Goal: Task Accomplishment & Management: Complete application form

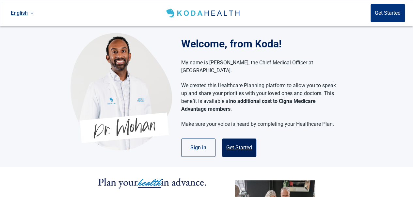
click at [239, 139] on button "Get Started" at bounding box center [239, 147] width 34 height 18
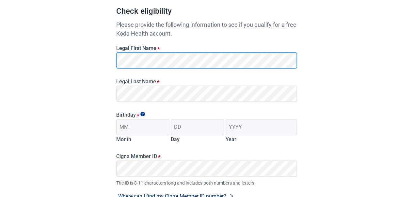
scroll to position [65, 0]
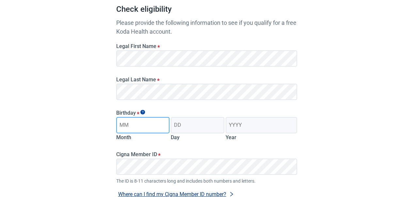
click at [152, 126] on input "Month" at bounding box center [143, 125] width 54 height 16
type input "08"
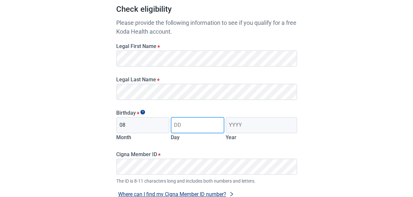
click at [192, 129] on input "Day" at bounding box center [198, 125] width 54 height 16
type input "15"
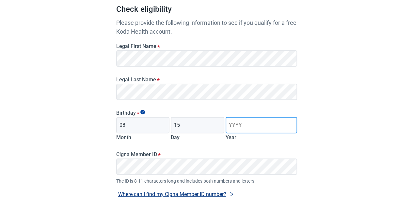
click at [268, 123] on input "Year" at bounding box center [261, 125] width 71 height 16
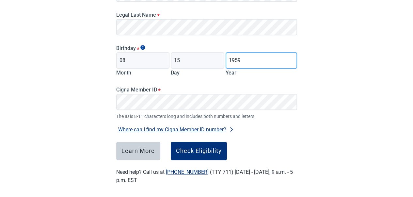
scroll to position [131, 0]
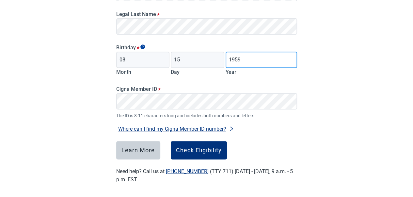
type input "1959"
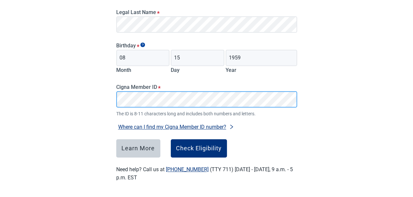
scroll to position [133, 0]
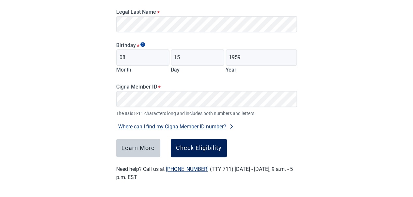
click at [193, 146] on div "Check Eligibility" at bounding box center [199, 148] width 46 height 7
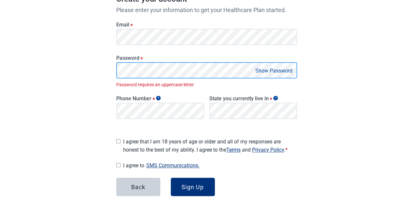
scroll to position [112, 0]
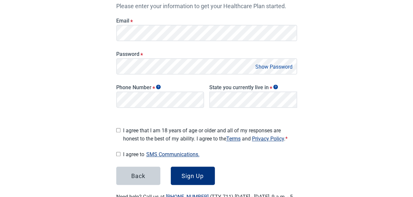
click at [118, 128] on input "I agree that I am 18 years of age or older and all of my responses are honest t…" at bounding box center [118, 130] width 4 height 4
checkbox input "true"
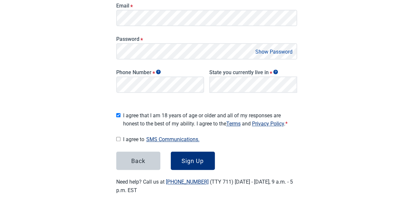
scroll to position [137, 0]
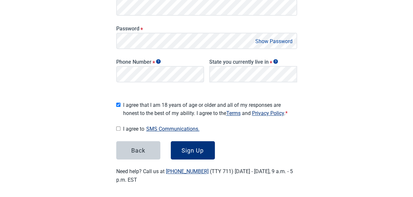
click at [118, 126] on input "I agree to SMS Communications." at bounding box center [118, 128] width 4 height 4
checkbox input "true"
click at [185, 147] on div "Sign Up" at bounding box center [192, 150] width 22 height 7
click at [191, 143] on button "Sign Up" at bounding box center [193, 150] width 44 height 18
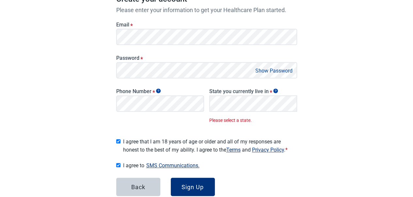
scroll to position [144, 0]
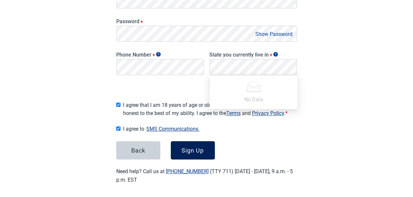
click at [187, 149] on div "Sign Up" at bounding box center [192, 150] width 22 height 7
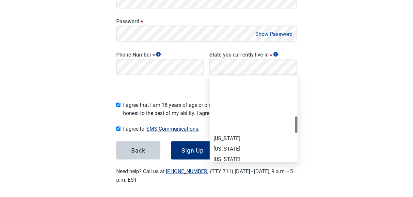
scroll to position [326, 0]
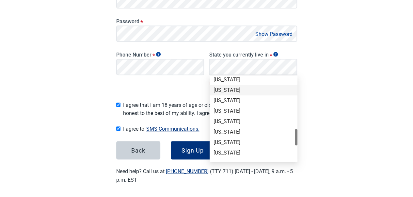
click at [226, 90] on div "[US_STATE]" at bounding box center [253, 89] width 80 height 7
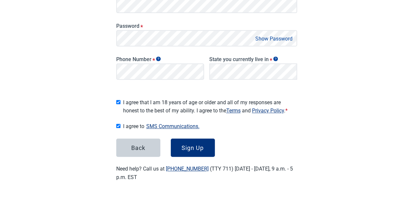
scroll to position [137, 0]
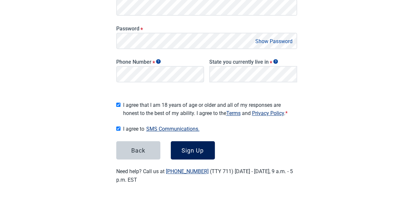
click at [185, 143] on button "Sign Up" at bounding box center [193, 150] width 44 height 18
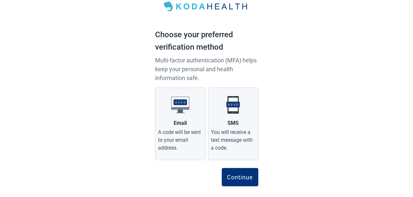
scroll to position [31, 0]
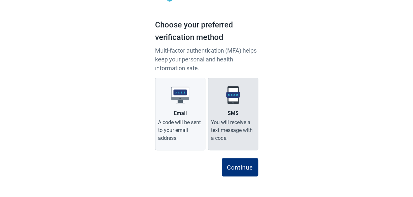
click at [230, 124] on div "You will receive a text message with a code." at bounding box center [233, 130] width 44 height 24
click at [0, 0] on input "SMS You will receive a text message with a code." at bounding box center [0, 0] width 0 height 0
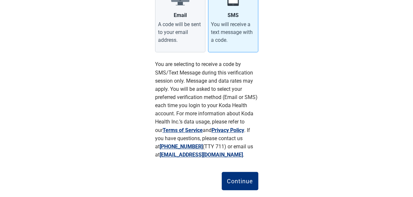
scroll to position [143, 0]
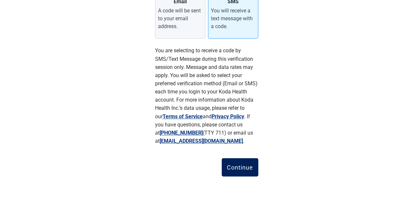
click at [239, 162] on button "Continue" at bounding box center [240, 167] width 37 height 18
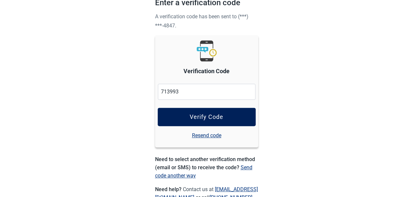
type input "713993"
click at [196, 112] on button "Verify Code" at bounding box center [207, 117] width 98 height 18
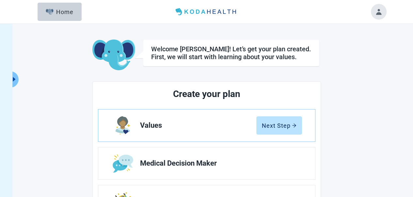
scroll to position [33, 0]
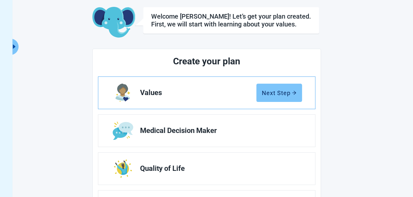
click at [277, 92] on div "Next Step" at bounding box center [279, 92] width 35 height 7
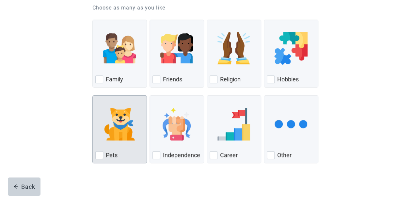
scroll to position [83, 0]
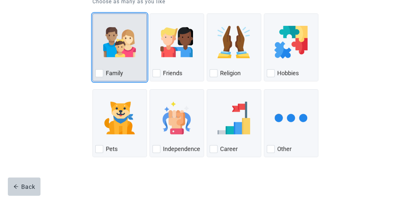
click at [101, 73] on div "Family, checkbox, not checked" at bounding box center [99, 73] width 8 height 8
click at [93, 14] on input "Family" at bounding box center [92, 13] width 0 height 0
checkbox input "true"
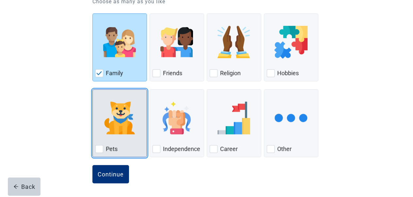
click at [98, 147] on div "Pets, checkbox, not checked" at bounding box center [99, 149] width 8 height 8
click at [93, 89] on input "Pets" at bounding box center [92, 89] width 0 height 0
checkbox input "true"
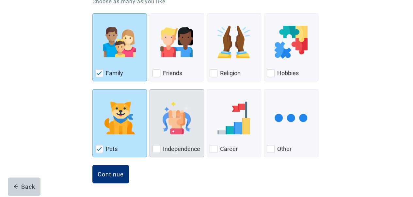
click at [154, 146] on div "Independence, checkbox, not checked" at bounding box center [156, 149] width 8 height 8
click at [150, 89] on input "Independence" at bounding box center [149, 89] width 0 height 0
checkbox input "true"
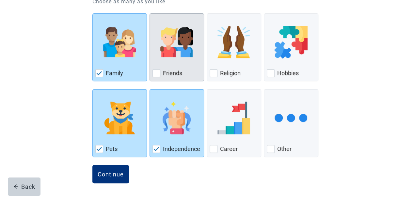
click at [154, 71] on div "Friends, checkbox, not checked" at bounding box center [156, 73] width 8 height 8
click at [150, 14] on input "Friends" at bounding box center [149, 13] width 0 height 0
checkbox input "true"
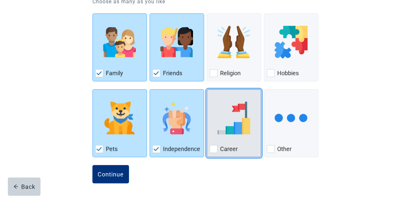
click at [212, 149] on div "Career, checkbox, not checked" at bounding box center [214, 149] width 8 height 8
click at [207, 89] on input "Career" at bounding box center [207, 89] width 0 height 0
checkbox input "true"
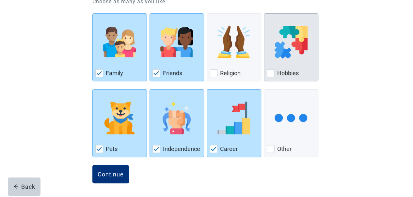
click at [268, 72] on div "Hobbies, checkbox, not checked" at bounding box center [271, 73] width 8 height 8
click at [264, 14] on input "Hobbies" at bounding box center [264, 13] width 0 height 0
checkbox input "true"
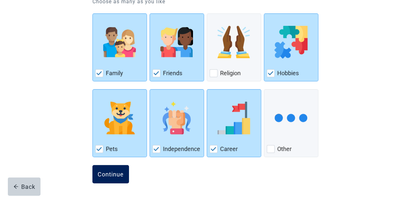
click at [112, 171] on div "Continue" at bounding box center [111, 174] width 26 height 7
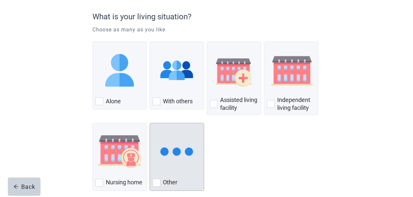
scroll to position [65, 0]
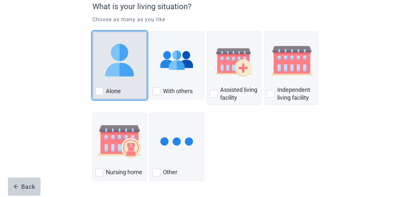
click at [97, 90] on div "Alone, checkbox, not checked" at bounding box center [99, 91] width 8 height 8
click at [93, 32] on input "Alone" at bounding box center [92, 31] width 0 height 0
checkbox input "true"
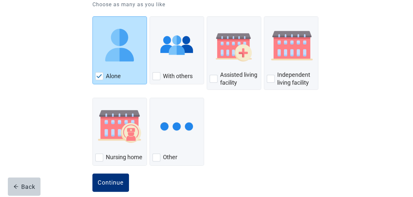
scroll to position [89, 0]
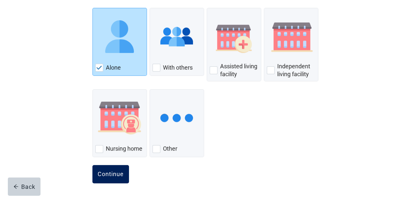
click at [110, 176] on div "Continue" at bounding box center [111, 174] width 26 height 7
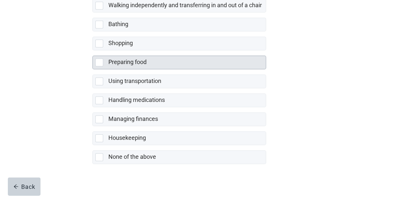
scroll to position [161, 0]
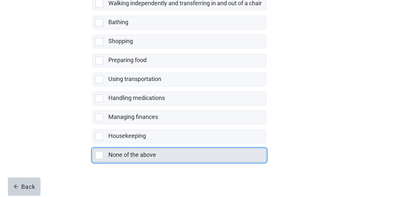
click at [101, 155] on div "None of the above, checkbox, not selected" at bounding box center [99, 155] width 8 height 8
click at [93, 143] on input "None of the above" at bounding box center [92, 143] width 0 height 0
checkbox input "true"
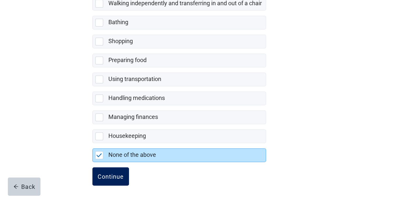
click at [103, 169] on button "Continue" at bounding box center [110, 176] width 37 height 18
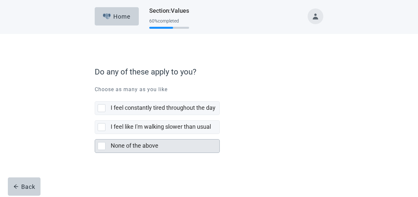
click at [101, 147] on div "None of the above, checkbox, not selected" at bounding box center [102, 146] width 8 height 8
click at [95, 134] on input "None of the above" at bounding box center [95, 134] width 0 height 0
checkbox input "true"
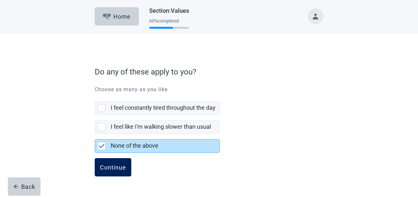
click at [112, 164] on div "Continue" at bounding box center [113, 167] width 26 height 7
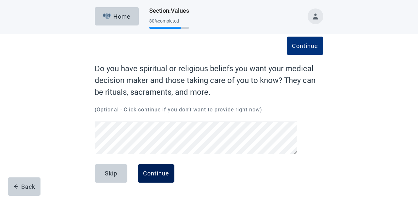
click at [154, 174] on div "Continue" at bounding box center [156, 173] width 26 height 7
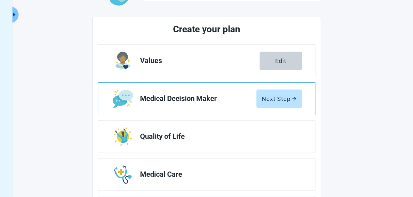
scroll to position [65, 0]
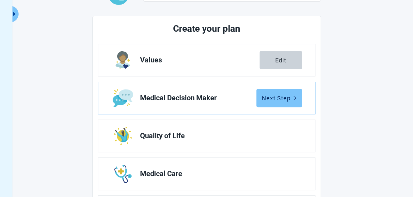
click at [273, 98] on div "Next Step" at bounding box center [279, 98] width 35 height 7
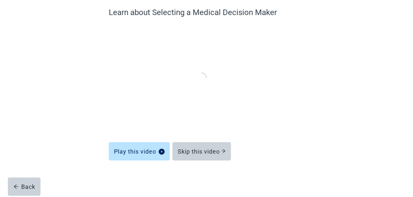
scroll to position [55, 0]
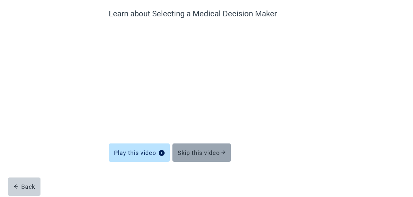
click at [191, 151] on div "Skip this video" at bounding box center [202, 152] width 48 height 7
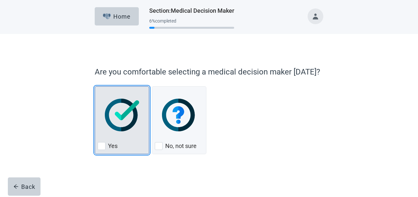
click at [106, 144] on div "Yes" at bounding box center [122, 146] width 49 height 10
click at [95, 86] on input "Yes" at bounding box center [95, 86] width 0 height 0
checkbox input "true"
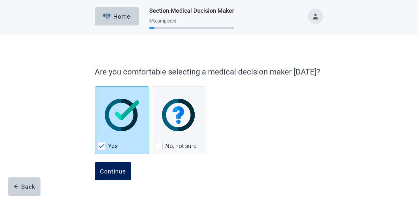
click at [115, 168] on div "Continue" at bounding box center [113, 171] width 26 height 7
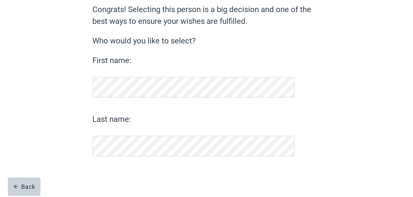
scroll to position [59, 0]
click at [106, 171] on div "Continue" at bounding box center [111, 173] width 26 height 7
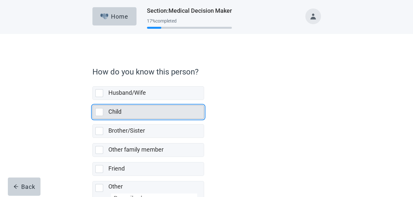
click at [100, 111] on div "Child, checkbox, not selected" at bounding box center [99, 112] width 8 height 8
click at [93, 100] on input "Child" at bounding box center [92, 100] width 0 height 0
checkbox input "true"
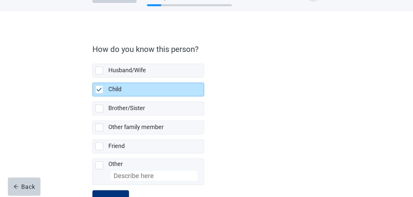
scroll to position [47, 0]
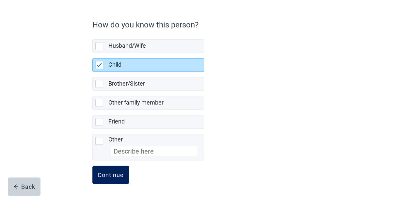
click at [113, 171] on div "Continue" at bounding box center [111, 174] width 26 height 7
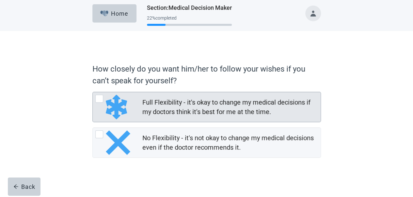
scroll to position [4, 0]
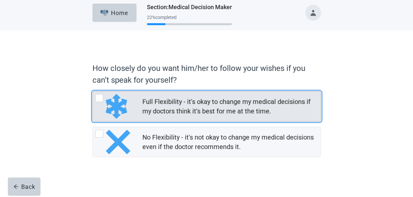
click at [99, 96] on div "Full Flexibility - it's okay to change my medical decisions if my doctors think…" at bounding box center [99, 98] width 8 height 8
click at [93, 91] on input "Full Flexibility - it's okay to change my medical decisions if my doctors think…" at bounding box center [92, 91] width 0 height 0
radio input "true"
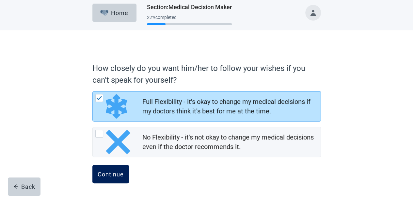
click at [106, 169] on button "Continue" at bounding box center [110, 174] width 37 height 18
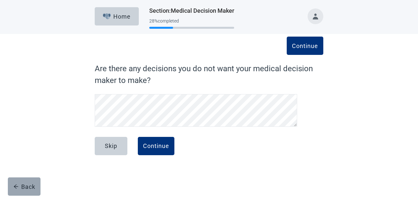
click at [24, 186] on div "Back" at bounding box center [24, 186] width 22 height 7
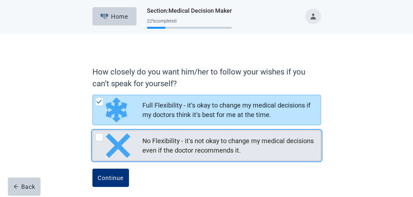
click at [120, 143] on img "No Flexibility - it's not okay to change my medical decisions even if the docto…" at bounding box center [118, 145] width 24 height 24
click at [93, 131] on input "No Flexibility - it's not okay to change my medical decisions even if the docto…" at bounding box center [92, 130] width 0 height 0
radio input "true"
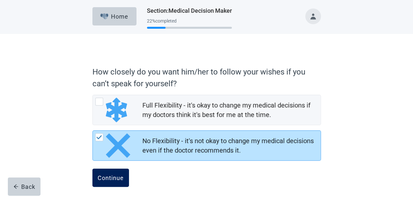
click at [112, 176] on div "Continue" at bounding box center [111, 177] width 26 height 7
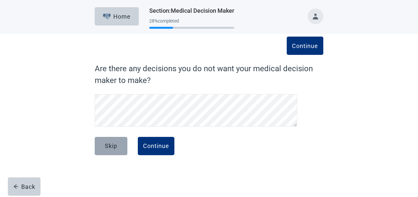
click at [105, 145] on div "Skip" at bounding box center [111, 146] width 12 height 7
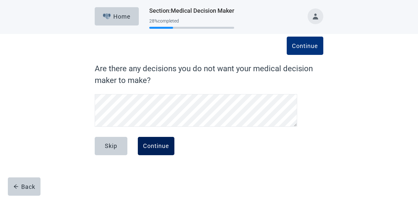
click at [151, 140] on button "Continue" at bounding box center [156, 146] width 37 height 18
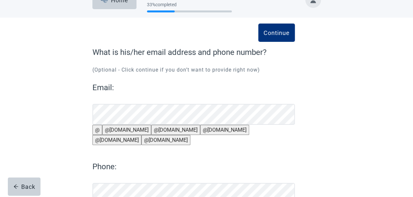
scroll to position [14, 0]
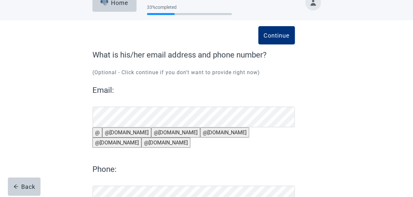
click at [125, 137] on button "@[DOMAIN_NAME]" at bounding box center [126, 132] width 49 height 10
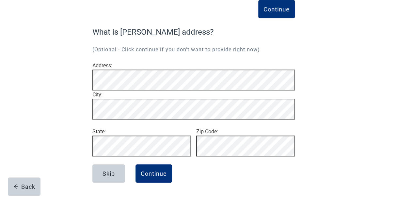
scroll to position [57, 0]
click at [148, 168] on button "Continue" at bounding box center [153, 173] width 37 height 18
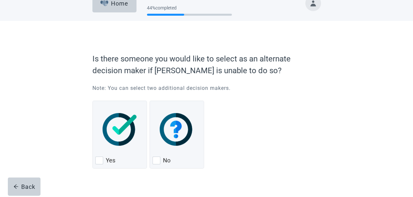
scroll to position [25, 0]
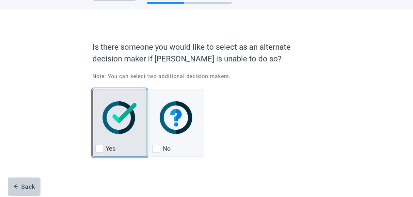
click at [98, 147] on div "Yes, checkbox, not checked" at bounding box center [99, 149] width 8 height 8
click at [93, 89] on input "Yes" at bounding box center [92, 89] width 0 height 0
checkbox input "true"
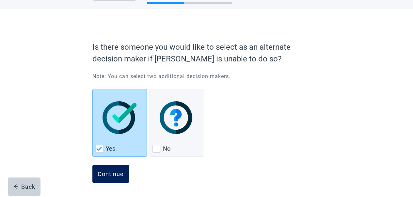
click at [99, 171] on div "Continue" at bounding box center [111, 173] width 26 height 7
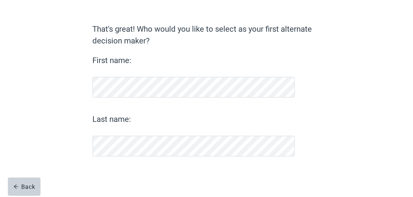
scroll to position [39, 0]
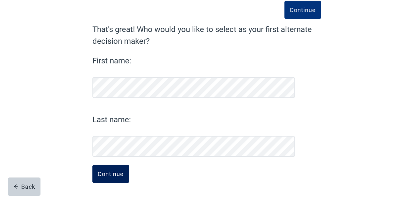
click at [114, 169] on button "Continue" at bounding box center [110, 174] width 37 height 18
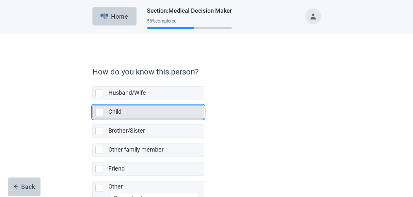
click at [97, 111] on div "Child, checkbox, not selected" at bounding box center [99, 112] width 8 height 8
click at [93, 100] on input "Child" at bounding box center [92, 100] width 0 height 0
checkbox input "true"
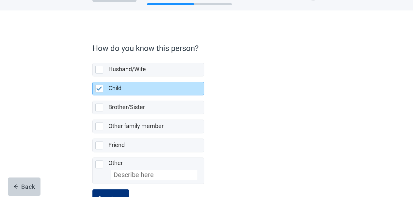
scroll to position [47, 0]
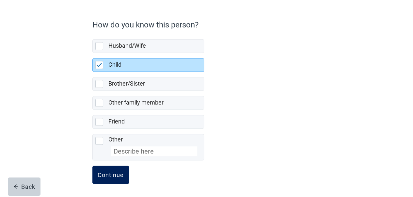
click at [106, 171] on div "Continue" at bounding box center [111, 174] width 26 height 7
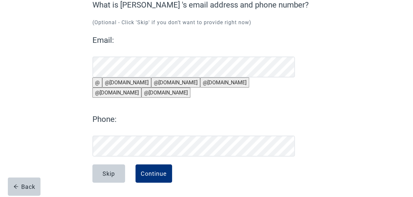
scroll to position [79, 0]
click at [212, 77] on button "@[DOMAIN_NAME]" at bounding box center [224, 82] width 49 height 10
click at [161, 174] on div "Continue" at bounding box center [154, 173] width 26 height 7
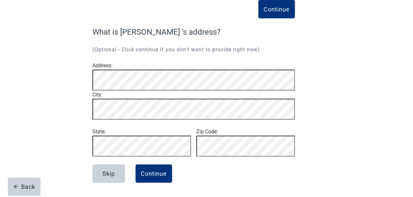
scroll to position [57, 0]
click at [161, 172] on div "Continue" at bounding box center [154, 173] width 26 height 7
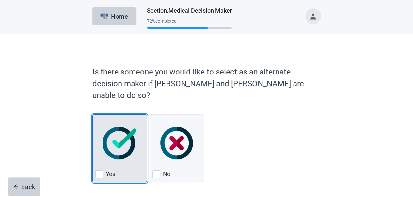
click at [101, 170] on div "Yes, checkbox, not checked" at bounding box center [99, 174] width 8 height 8
click at [93, 115] on input "Yes" at bounding box center [92, 114] width 0 height 0
checkbox input "true"
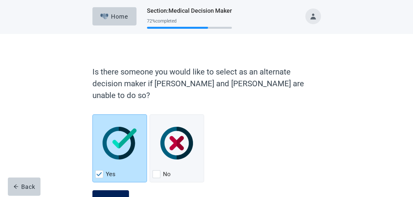
click at [115, 190] on button "Continue" at bounding box center [110, 199] width 37 height 18
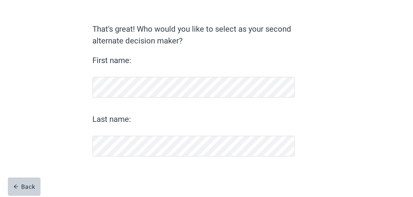
scroll to position [39, 0]
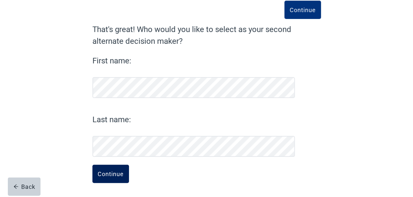
click at [110, 167] on button "Continue" at bounding box center [110, 174] width 37 height 18
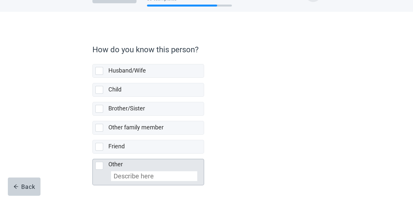
scroll to position [33, 0]
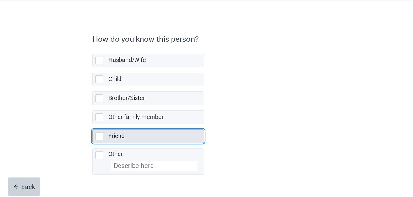
click at [96, 133] on div "Friend, checkbox, not selected" at bounding box center [99, 136] width 8 height 8
click at [93, 124] on input "Friend" at bounding box center [92, 124] width 0 height 0
checkbox input "true"
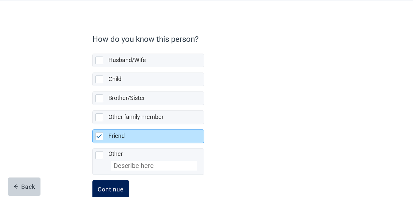
click at [114, 186] on div "Continue" at bounding box center [111, 189] width 26 height 7
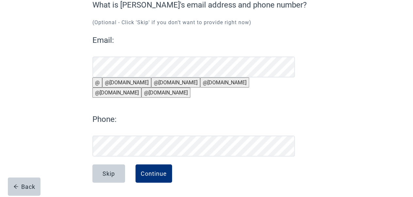
scroll to position [79, 0]
click at [154, 174] on div "Continue" at bounding box center [154, 173] width 26 height 7
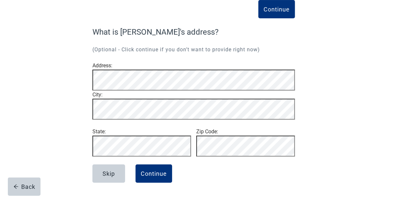
scroll to position [57, 0]
click at [151, 167] on button "Continue" at bounding box center [153, 173] width 37 height 18
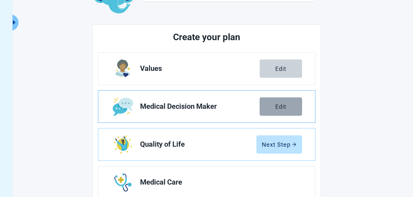
click at [295, 103] on button "Edit" at bounding box center [280, 106] width 42 height 18
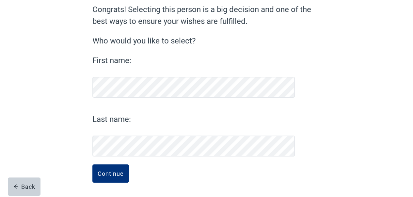
scroll to position [59, 0]
click at [105, 171] on div "Continue" at bounding box center [111, 173] width 26 height 7
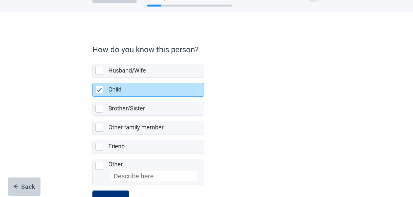
scroll to position [47, 0]
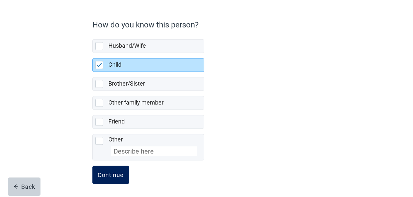
click at [114, 167] on button "Continue" at bounding box center [110, 174] width 37 height 18
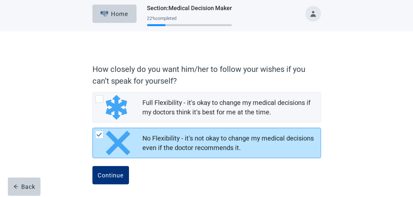
scroll to position [4, 0]
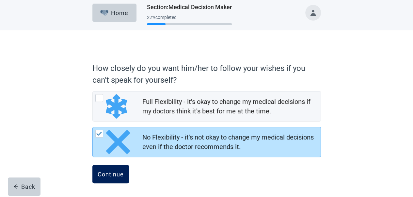
drag, startPoint x: 108, startPoint y: 171, endPoint x: 113, endPoint y: 169, distance: 4.8
click at [108, 171] on div "Continue" at bounding box center [111, 174] width 26 height 7
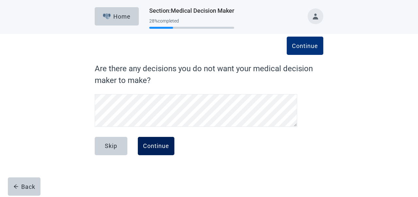
click at [166, 143] on div "Continue" at bounding box center [156, 146] width 26 height 7
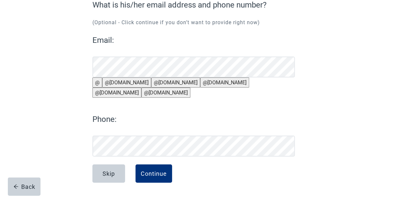
scroll to position [79, 0]
click at [158, 171] on div "Continue" at bounding box center [154, 173] width 26 height 7
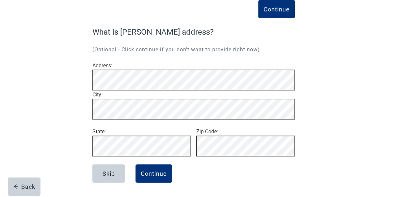
scroll to position [57, 0]
click at [157, 173] on div "Continue" at bounding box center [154, 173] width 26 height 7
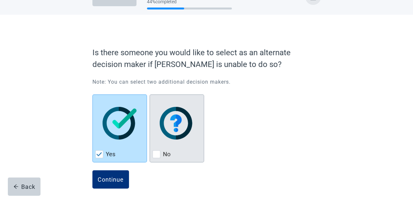
scroll to position [25, 0]
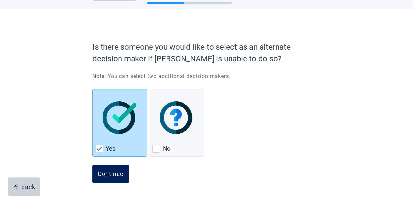
click at [104, 174] on div "Continue" at bounding box center [111, 173] width 26 height 7
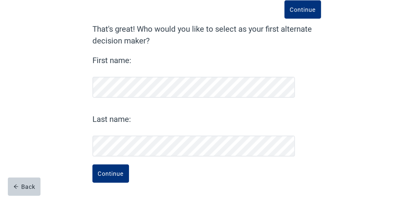
scroll to position [39, 0]
click at [106, 175] on div "Continue" at bounding box center [111, 173] width 26 height 7
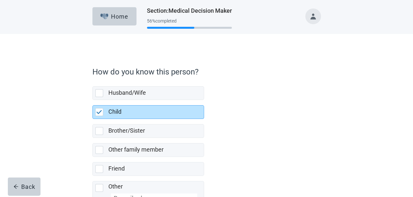
scroll to position [47, 0]
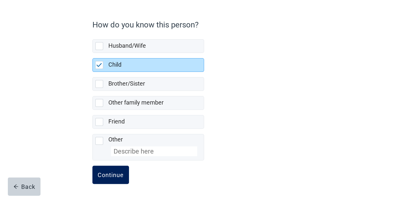
click at [110, 174] on div "Continue" at bounding box center [111, 174] width 26 height 7
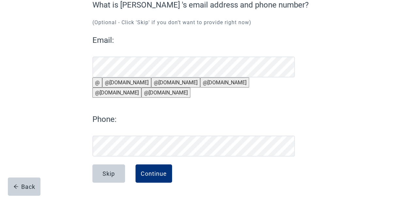
scroll to position [79, 0]
click at [149, 170] on div "Continue" at bounding box center [154, 173] width 26 height 7
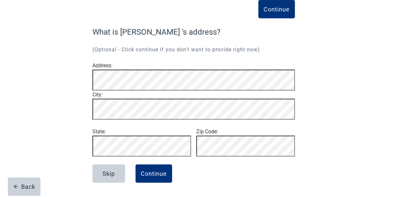
scroll to position [57, 0]
click at [149, 170] on div "Continue" at bounding box center [154, 173] width 26 height 7
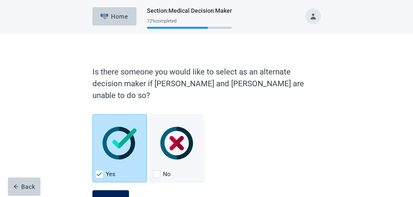
click at [105, 190] on button "Continue" at bounding box center [110, 199] width 37 height 18
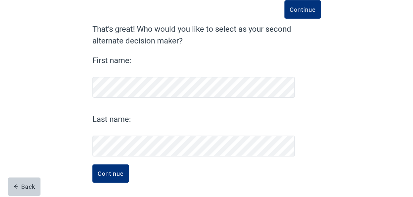
scroll to position [39, 0]
click at [110, 171] on div "Continue" at bounding box center [111, 173] width 26 height 7
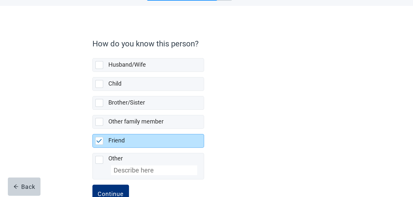
scroll to position [47, 0]
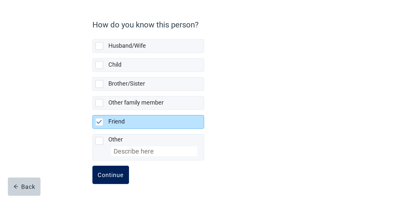
click at [118, 173] on div "Continue" at bounding box center [111, 174] width 26 height 7
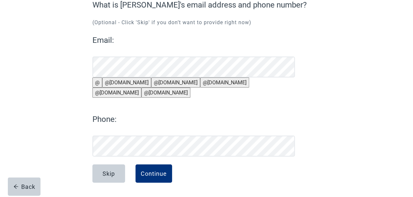
scroll to position [79, 0]
click at [157, 174] on div "Continue" at bounding box center [154, 173] width 26 height 7
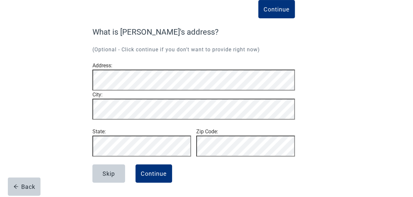
scroll to position [57, 0]
click at [157, 174] on div "Continue" at bounding box center [154, 173] width 26 height 7
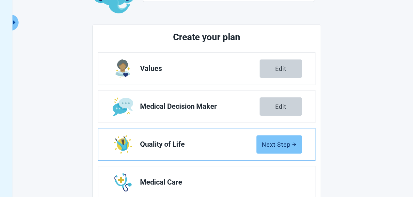
click at [265, 146] on div "Next Step" at bounding box center [279, 144] width 35 height 7
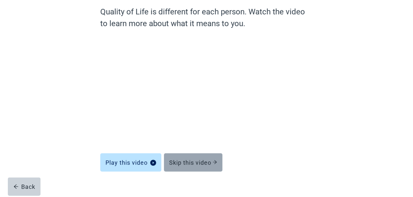
click at [181, 161] on div "Skip this video" at bounding box center [193, 162] width 48 height 7
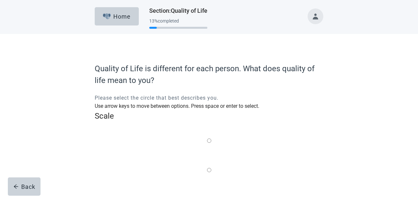
click at [211, 196] on label "Main content" at bounding box center [209, 200] width 4 height 8
click at [211, 196] on input "Quality of life scale: 50 out of 100. Balance of the two" at bounding box center [209, 199] width 4 height 4
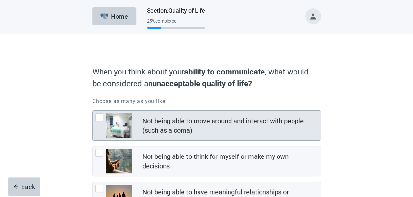
click at [96, 117] on div "Not being able to move around and interact with people (such as a coma), checkb…" at bounding box center [99, 117] width 8 height 8
click at [93, 111] on input "Not being able to move around and interact with people (such as a coma)" at bounding box center [92, 110] width 0 height 0
checkbox input "true"
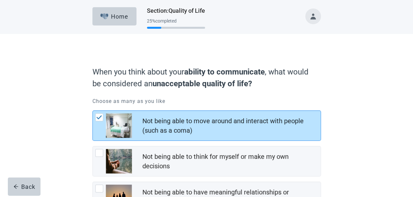
scroll to position [33, 0]
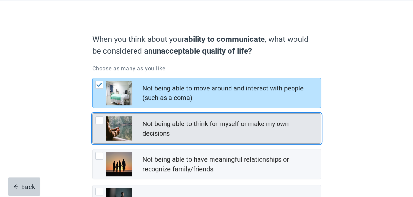
click at [97, 121] on div "Not being able to think for myself or make my own decisions, checkbox, not chec…" at bounding box center [99, 120] width 8 height 8
click at [93, 114] on input "Not being able to think for myself or make my own decisions" at bounding box center [92, 113] width 0 height 0
checkbox input "true"
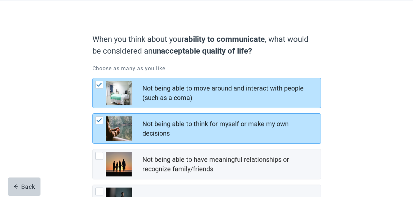
scroll to position [65, 0]
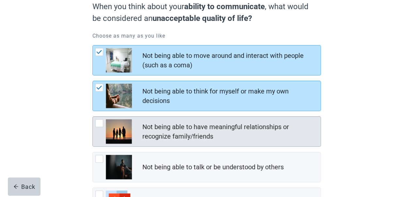
click at [100, 123] on div "Not being able to have meaningful relationships or recognize family/friends, ch…" at bounding box center [99, 123] width 8 height 8
click at [93, 117] on input "Not being able to have meaningful relationships or recognize family/friends" at bounding box center [92, 116] width 0 height 0
checkbox input "true"
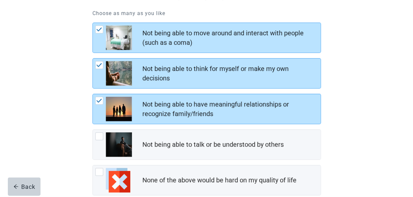
scroll to position [98, 0]
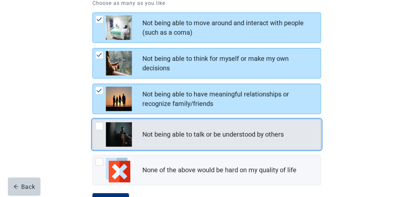
click at [96, 126] on div "Not being able to talk or be understood by others, checkbox, not checked" at bounding box center [99, 126] width 8 height 8
click at [93, 119] on input "Not being able to talk or be understood by others" at bounding box center [92, 119] width 0 height 0
checkbox input "true"
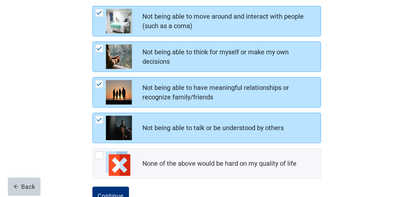
scroll to position [125, 0]
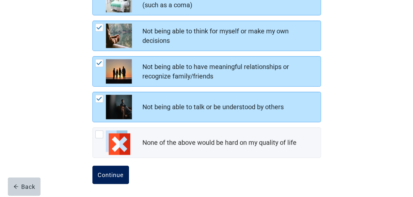
click at [99, 171] on div "Continue" at bounding box center [111, 174] width 26 height 7
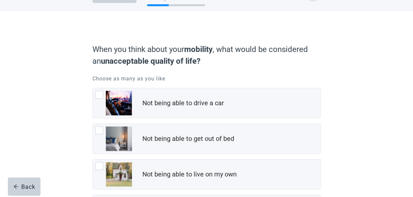
scroll to position [33, 0]
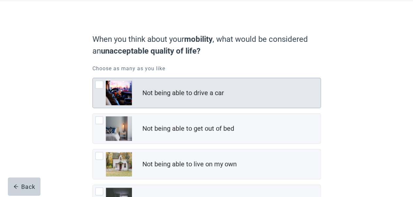
click at [99, 83] on div "Not being able to drive a car, checkbox, not checked" at bounding box center [99, 85] width 8 height 8
click at [93, 78] on input "Not being able to drive a car" at bounding box center [92, 78] width 0 height 0
checkbox input "true"
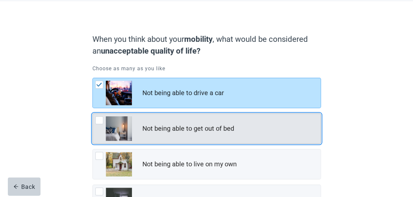
click at [98, 119] on div "Not being able to get out of bed, checkbox, not checked" at bounding box center [99, 120] width 8 height 8
click at [93, 114] on input "Not being able to get out of bed" at bounding box center [92, 113] width 0 height 0
checkbox input "true"
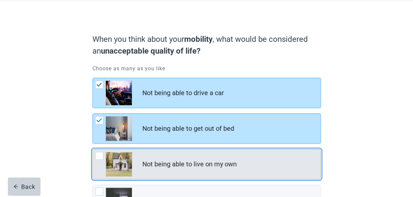
drag, startPoint x: 102, startPoint y: 156, endPoint x: 76, endPoint y: 153, distance: 25.9
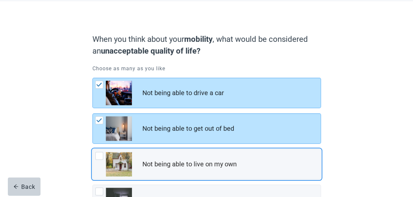
click at [102, 156] on div "Not being able to live on my own, checkbox, not checked" at bounding box center [99, 156] width 8 height 8
click at [93, 149] on input "Not being able to live on my own" at bounding box center [92, 149] width 0 height 0
checkbox input "true"
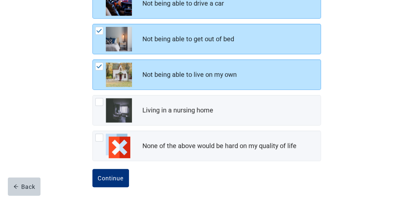
scroll to position [125, 0]
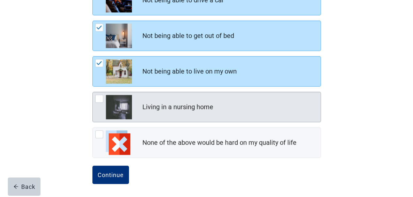
click at [102, 96] on div "Living in a nursing home, checkbox, not checked" at bounding box center [99, 99] width 8 height 8
click at [93, 92] on input "Living in a nursing home" at bounding box center [92, 92] width 0 height 0
checkbox input "true"
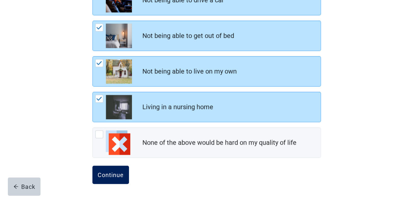
click at [101, 172] on div "Continue" at bounding box center [111, 174] width 26 height 7
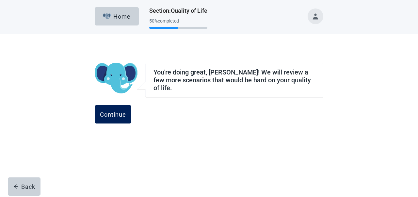
click at [126, 114] on div "Continue" at bounding box center [113, 114] width 26 height 7
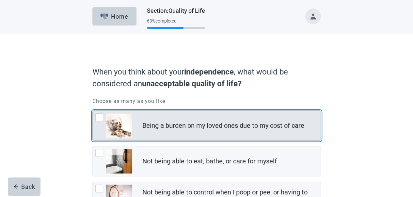
click at [99, 118] on div "Being a burden on my loved ones due to my cost of care, checkbox, not checked" at bounding box center [99, 117] width 8 height 8
click at [93, 111] on input "Being a burden on my loved ones due to my cost of care" at bounding box center [92, 110] width 0 height 0
checkbox input "true"
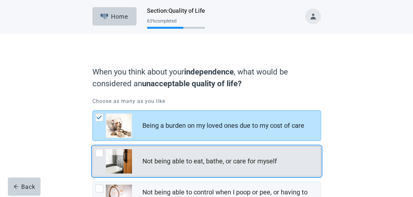
click at [98, 150] on div "Not being able to eat, bathe, or care for myself, checkbox, not checked" at bounding box center [99, 153] width 8 height 8
click at [93, 146] on input "Not being able to eat, bathe, or care for myself" at bounding box center [92, 146] width 0 height 0
checkbox input "true"
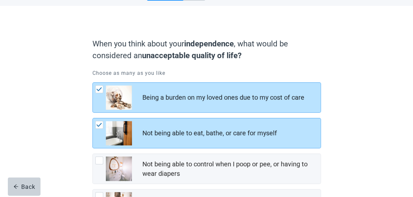
scroll to position [65, 0]
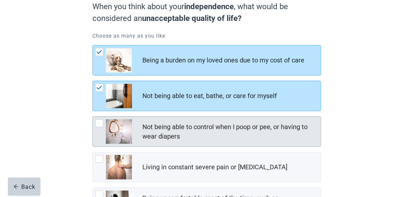
click at [99, 123] on div "Not being able to control when I poop or pee, or having to wear diapers, checkb…" at bounding box center [99, 123] width 8 height 8
click at [93, 117] on input "Not being able to control when I poop or pee, or having to wear diapers" at bounding box center [92, 116] width 0 height 0
checkbox input "true"
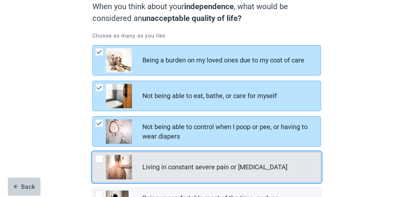
click at [99, 160] on div "Living in constant severe pain or shortness of breath, checkbox, not checked" at bounding box center [99, 159] width 8 height 8
click at [93, 152] on input "Living in constant severe pain or [MEDICAL_DATA]" at bounding box center [92, 152] width 0 height 0
checkbox input "true"
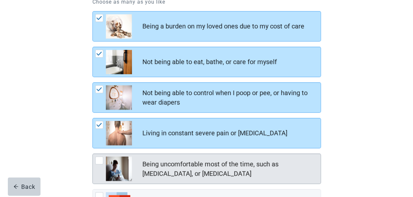
scroll to position [131, 0]
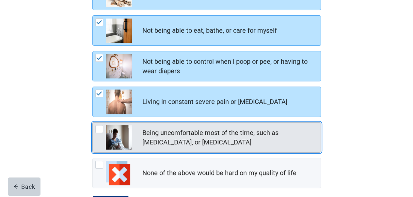
click at [97, 128] on div "Being uncomfortable most of the time, such as nausea, vomiting, or diarrhea, ch…" at bounding box center [99, 129] width 8 height 8
click at [93, 122] on input "Being uncomfortable most of the time, such as [MEDICAL_DATA], or [MEDICAL_DATA]" at bounding box center [92, 122] width 0 height 0
checkbox input "true"
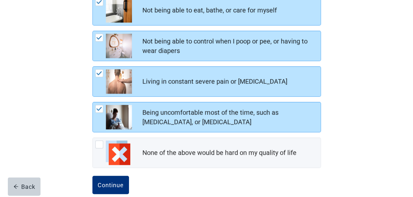
scroll to position [161, 0]
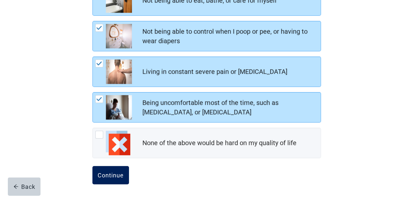
click at [102, 172] on div "Continue" at bounding box center [111, 175] width 26 height 7
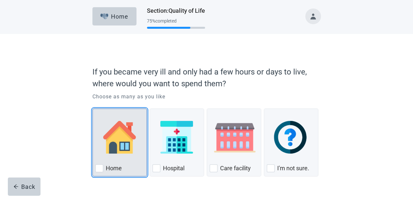
click at [99, 164] on div "Home, checkbox, not checked" at bounding box center [99, 168] width 8 height 8
click at [93, 109] on input "Home" at bounding box center [92, 108] width 0 height 0
checkbox input "true"
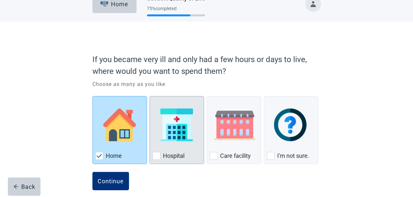
scroll to position [20, 0]
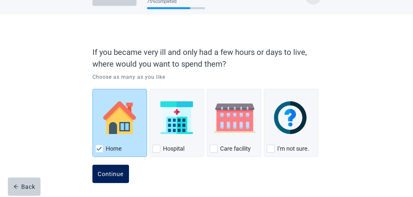
click at [112, 170] on div "Continue" at bounding box center [111, 173] width 26 height 7
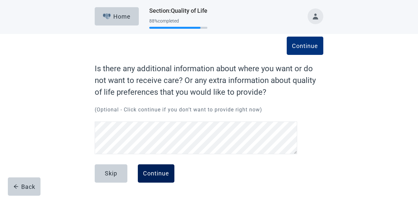
click at [159, 173] on div "Continue" at bounding box center [156, 173] width 26 height 7
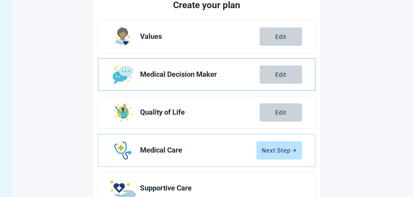
scroll to position [98, 0]
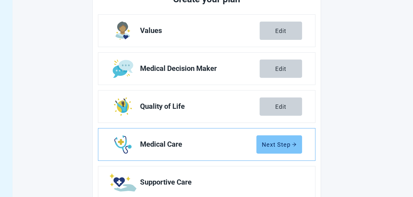
click at [272, 142] on div "Next Step" at bounding box center [279, 144] width 35 height 7
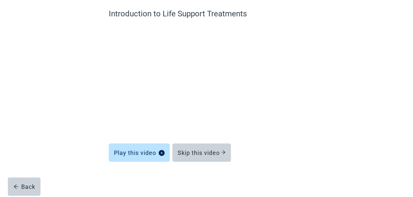
scroll to position [55, 0]
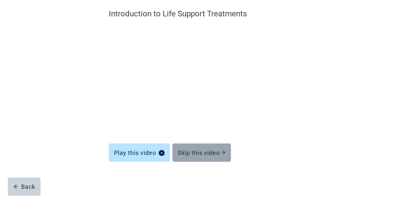
click at [210, 154] on div "Skip this video" at bounding box center [202, 152] width 48 height 7
click at [198, 153] on div "Skip this video" at bounding box center [202, 152] width 48 height 7
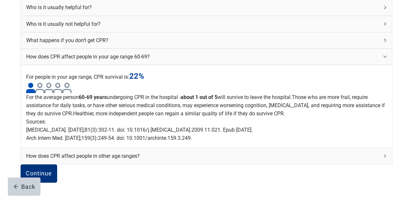
scroll to position [261, 0]
click at [57, 164] on button "Continue" at bounding box center [39, 173] width 37 height 18
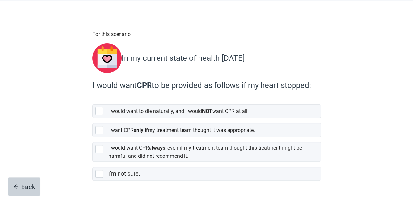
scroll to position [50, 0]
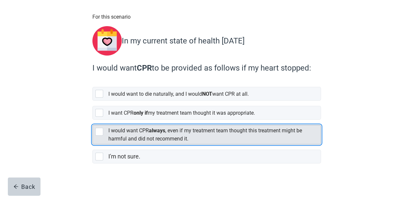
click at [98, 128] on div "[object Object], checkbox, not selected" at bounding box center [99, 132] width 8 height 8
click at [93, 120] on input "I would want CPR always , even if my treatment team thought this treatment migh…" at bounding box center [92, 119] width 0 height 0
checkbox input "true"
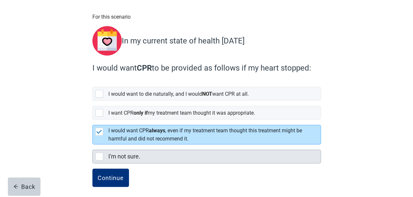
click at [99, 152] on div "I'm not sure., checkbox, not selected" at bounding box center [99, 156] width 8 height 8
click at [93, 145] on input "I'm not sure." at bounding box center [92, 144] width 0 height 0
checkbox input "true"
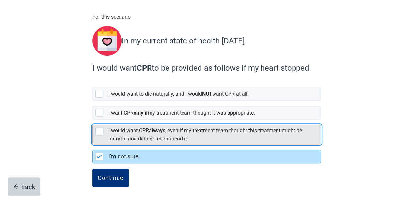
click at [98, 130] on div "[object Object], checkbox, not selected" at bounding box center [99, 132] width 8 height 8
click at [93, 120] on input "I would want CPR always , even if my treatment team thought this treatment migh…" at bounding box center [92, 119] width 0 height 0
checkbox input "true"
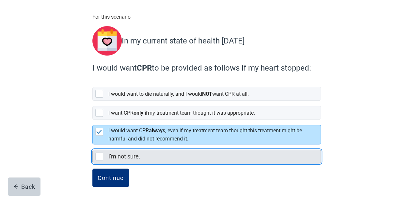
click at [100, 152] on div "I'm not sure., checkbox, not selected" at bounding box center [99, 156] width 8 height 8
click at [93, 145] on input "I'm not sure." at bounding box center [92, 144] width 0 height 0
checkbox input "true"
checkbox input "false"
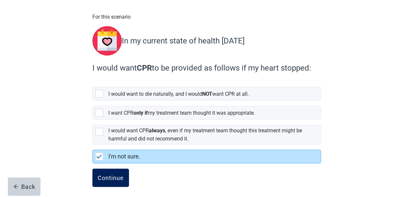
click at [109, 174] on div "Continue" at bounding box center [111, 177] width 26 height 7
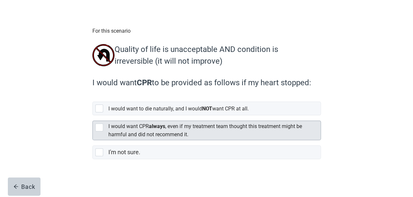
scroll to position [37, 0]
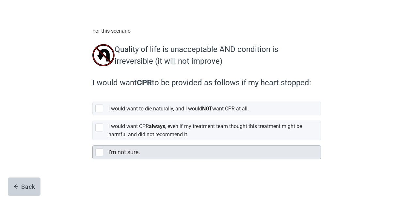
click at [100, 151] on div "I'm not sure., checkbox, not selected" at bounding box center [99, 152] width 8 height 8
click at [93, 140] on input "I'm not sure." at bounding box center [92, 140] width 0 height 0
checkbox input "true"
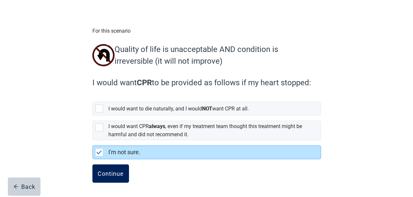
click at [106, 169] on button "Continue" at bounding box center [110, 173] width 37 height 18
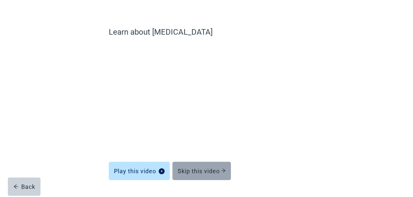
click at [197, 169] on div "Skip this video" at bounding box center [202, 170] width 48 height 7
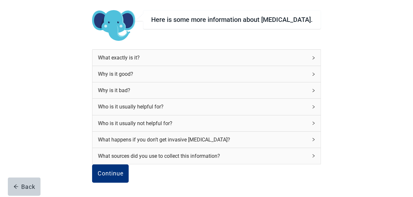
scroll to position [97, 0]
click at [123, 170] on div "Continue" at bounding box center [110, 173] width 26 height 7
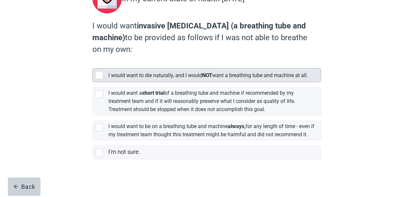
scroll to position [102, 0]
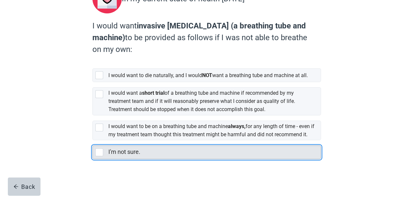
click at [99, 150] on div "I'm not sure., checkbox, not selected" at bounding box center [99, 152] width 8 height 8
click at [93, 140] on input "I'm not sure." at bounding box center [92, 140] width 0 height 0
checkbox input "true"
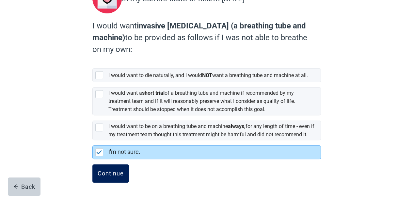
click at [107, 171] on div "Continue" at bounding box center [111, 173] width 26 height 7
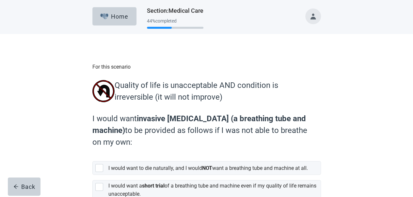
scroll to position [99, 0]
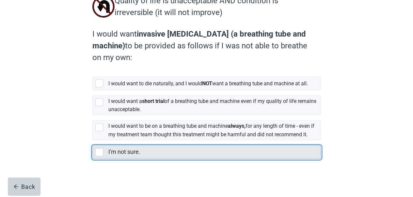
click at [100, 151] on div "I'm not sure., checkbox, not selected" at bounding box center [99, 152] width 8 height 8
click at [93, 140] on input "I'm not sure." at bounding box center [92, 140] width 0 height 0
checkbox input "true"
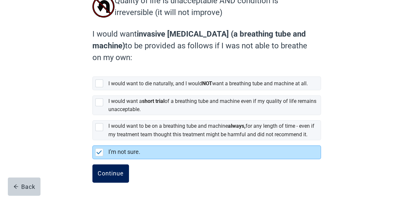
click at [118, 170] on div "Continue" at bounding box center [111, 173] width 26 height 7
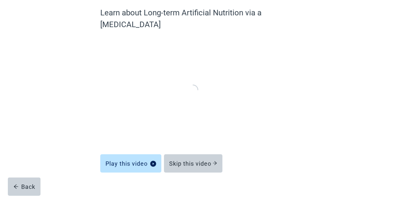
scroll to position [55, 0]
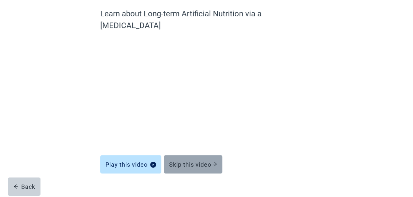
click at [199, 161] on div "Skip this video" at bounding box center [193, 164] width 48 height 7
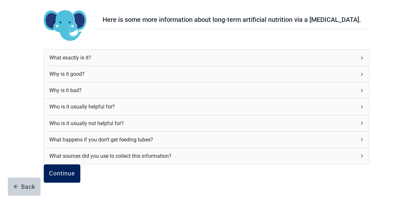
click at [75, 170] on div "Continue" at bounding box center [62, 173] width 26 height 7
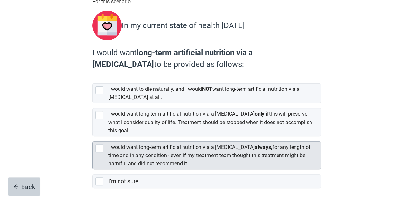
scroll to position [90, 0]
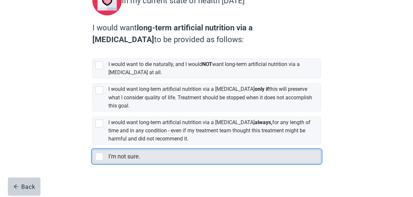
click at [100, 152] on div "I'm not sure., checkbox, not selected" at bounding box center [99, 156] width 8 height 8
click at [93, 145] on input "I'm not sure." at bounding box center [92, 144] width 0 height 0
checkbox input "true"
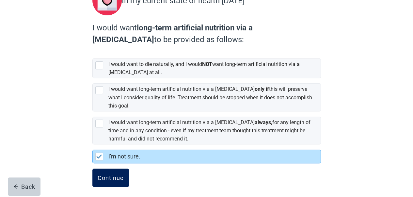
drag, startPoint x: 104, startPoint y: 170, endPoint x: 172, endPoint y: 160, distance: 69.3
click at [105, 174] on div "Continue" at bounding box center [111, 177] width 26 height 7
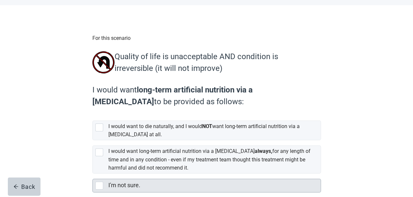
scroll to position [63, 0]
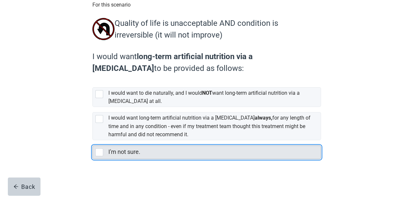
click at [150, 151] on div "I'm not sure." at bounding box center [212, 152] width 208 height 8
click at [93, 140] on input "I'm not sure." at bounding box center [92, 140] width 0 height 0
checkbox input "true"
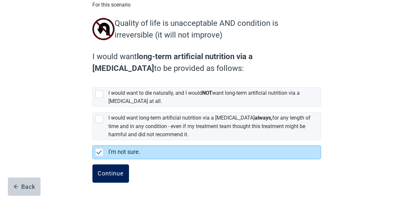
click at [114, 171] on div "Continue" at bounding box center [111, 173] width 26 height 7
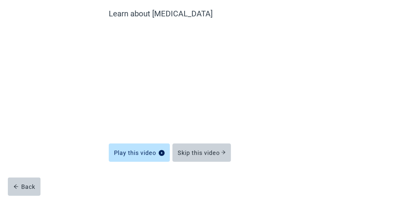
scroll to position [55, 0]
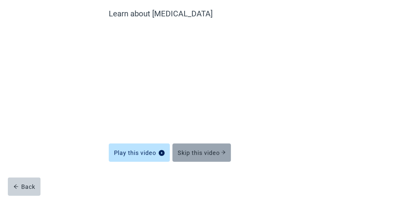
click at [189, 149] on div "Skip this video" at bounding box center [202, 152] width 48 height 7
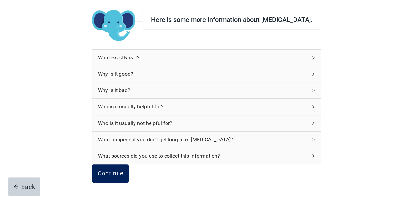
click at [114, 165] on button "Continue" at bounding box center [110, 173] width 37 height 18
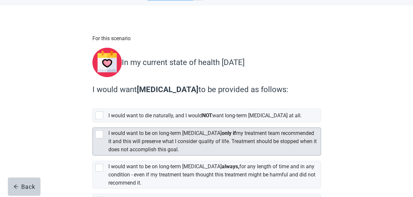
scroll to position [72, 0]
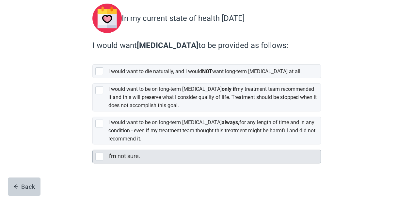
click at [102, 152] on div "I'm not sure., checkbox, not selected" at bounding box center [99, 156] width 8 height 8
click at [93, 145] on input "I'm not sure." at bounding box center [92, 144] width 0 height 0
checkbox input "true"
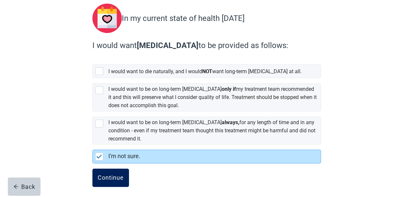
click at [118, 168] on button "Continue" at bounding box center [110, 177] width 37 height 18
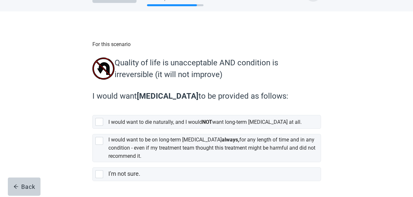
scroll to position [45, 0]
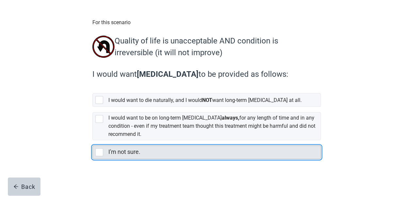
click at [124, 151] on label "I'm not sure." at bounding box center [124, 151] width 32 height 7
checkbox input "true"
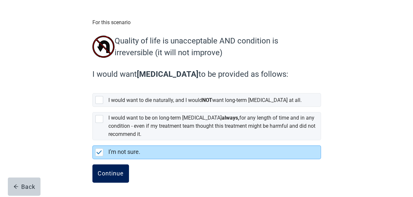
click at [114, 170] on button "Continue" at bounding box center [110, 173] width 37 height 18
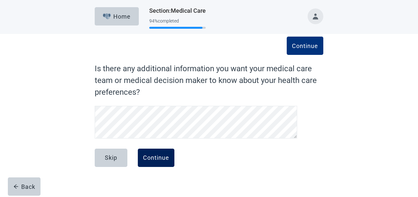
click at [161, 155] on div "Continue" at bounding box center [156, 157] width 26 height 7
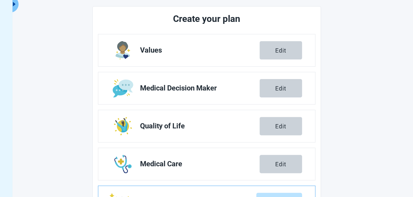
scroll to position [131, 0]
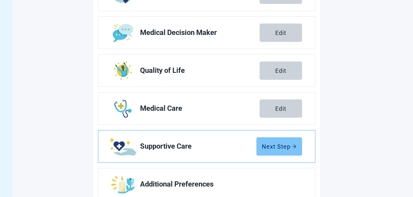
click at [281, 143] on div "Next Step" at bounding box center [279, 146] width 35 height 7
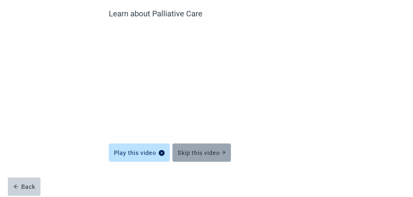
scroll to position [55, 0]
click at [180, 148] on button "Skip this video" at bounding box center [201, 152] width 58 height 18
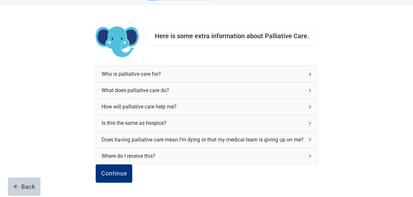
scroll to position [89, 0]
click at [117, 170] on div "Continue" at bounding box center [114, 173] width 26 height 7
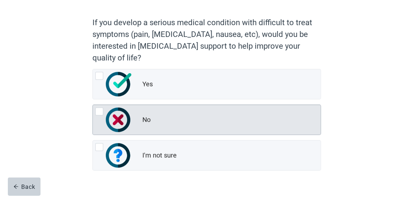
scroll to position [63, 0]
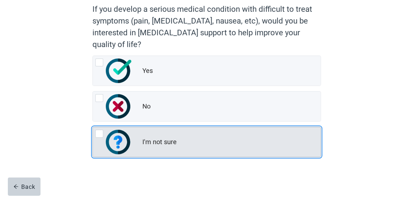
click at [99, 132] on div "I'm not sure, radio button, not checked" at bounding box center [99, 134] width 8 height 8
click at [93, 127] on input "I'm not sure" at bounding box center [92, 127] width 0 height 0
radio input "true"
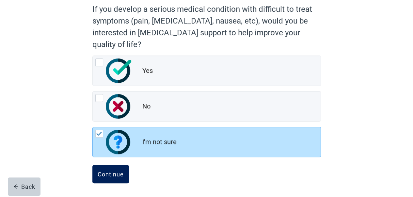
click at [98, 168] on button "Continue" at bounding box center [110, 174] width 37 height 18
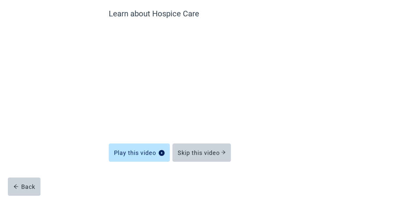
scroll to position [55, 0]
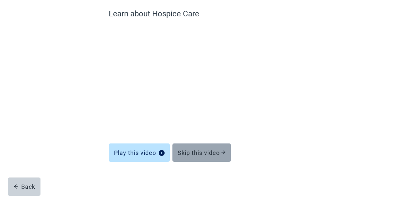
click at [201, 147] on button "Skip this video" at bounding box center [201, 152] width 58 height 18
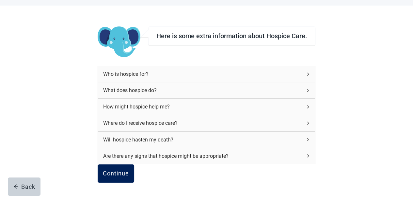
click at [122, 164] on button "Continue" at bounding box center [116, 173] width 37 height 18
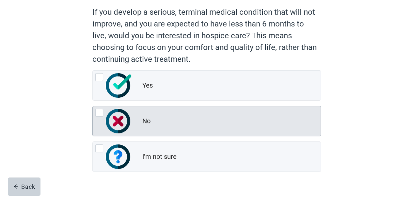
scroll to position [65, 0]
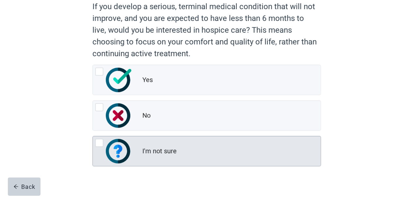
click at [119, 151] on img "I'm not sure, radio button, not checked" at bounding box center [118, 151] width 25 height 24
click at [93, 136] on input "I'm not sure" at bounding box center [92, 136] width 0 height 0
radio input "true"
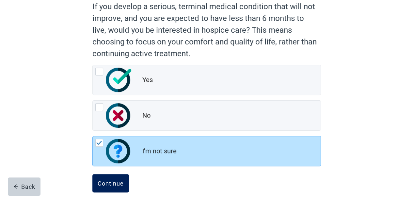
click at [116, 178] on button "Continue" at bounding box center [110, 183] width 37 height 18
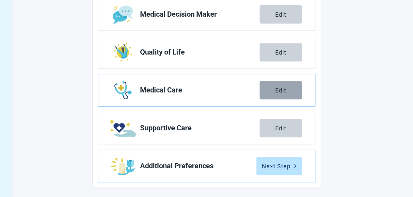
scroll to position [149, 0]
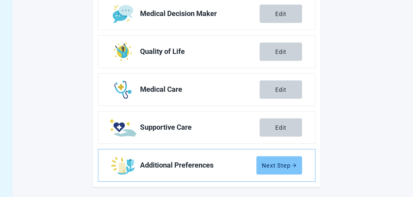
click at [274, 163] on div "Next Step" at bounding box center [279, 165] width 35 height 7
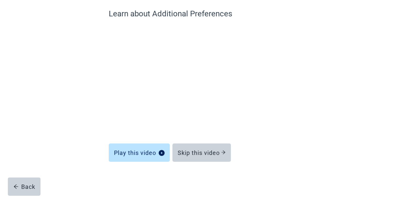
scroll to position [55, 0]
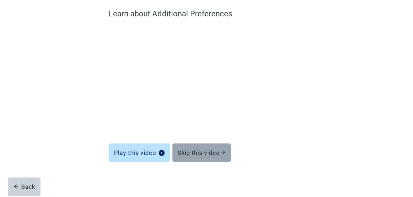
click at [191, 150] on div "Skip this video" at bounding box center [202, 152] width 48 height 7
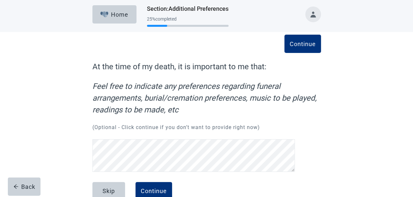
scroll to position [2, 0]
click at [154, 182] on button "Continue" at bounding box center [153, 191] width 37 height 18
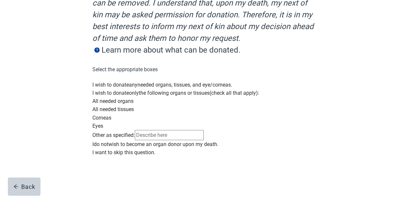
scroll to position [203, 0]
click at [95, 148] on div "Main content" at bounding box center [206, 148] width 228 height 0
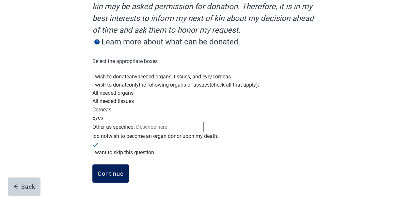
click at [112, 174] on div "Continue" at bounding box center [111, 173] width 26 height 7
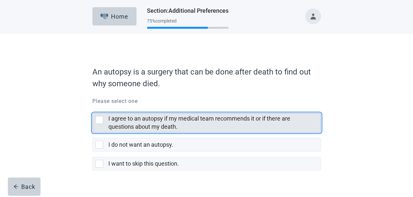
click at [99, 118] on div "I agree to an autopsy if my medical team recommends it or if there are question…" at bounding box center [99, 120] width 8 height 8
click at [93, 108] on input "I agree to an autopsy if my medical team recommends it or if there are question…" at bounding box center [92, 108] width 0 height 0
checkbox input "true"
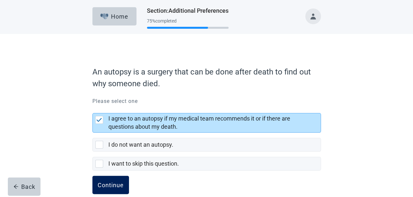
click at [114, 184] on div "Continue" at bounding box center [111, 184] width 26 height 7
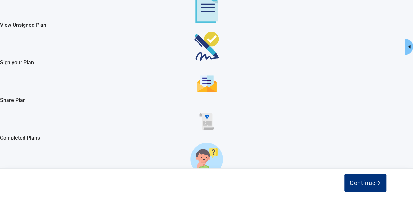
scroll to position [65, 0]
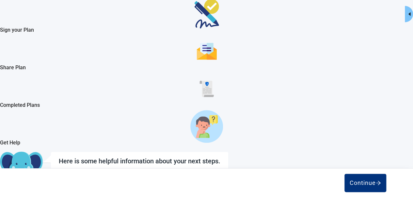
click at [39, 189] on div "Continue" at bounding box center [22, 192] width 34 height 7
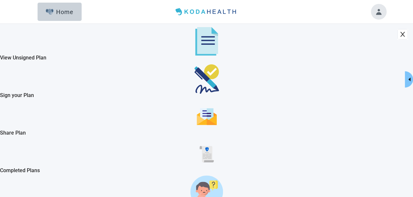
checkbox input "true"
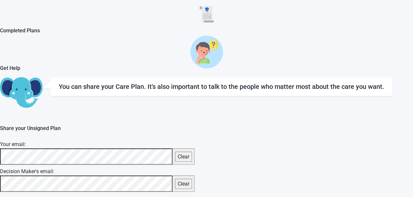
scroll to position [98, 0]
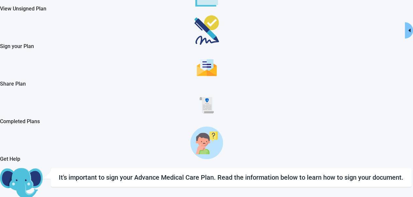
scroll to position [146, 0]
